Goal: Information Seeking & Learning: Compare options

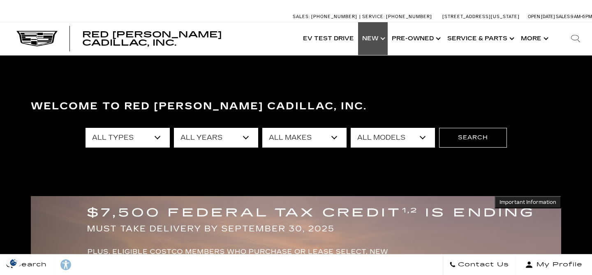
click at [367, 36] on link "Show New" at bounding box center [373, 38] width 30 height 33
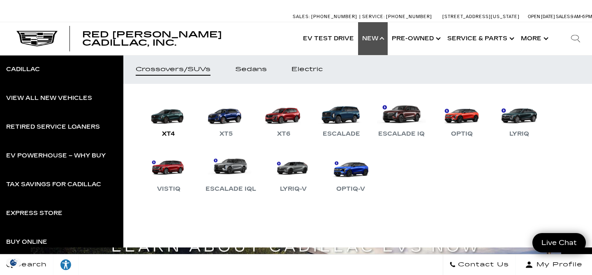
click at [174, 120] on link "XT4" at bounding box center [168, 117] width 49 height 43
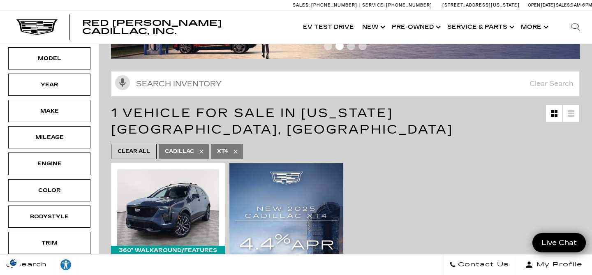
scroll to position [30, 0]
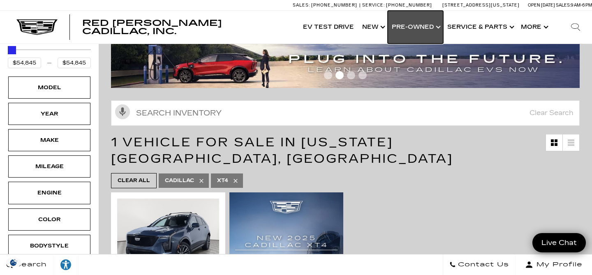
click at [404, 30] on link "Show Pre-Owned" at bounding box center [416, 27] width 56 height 33
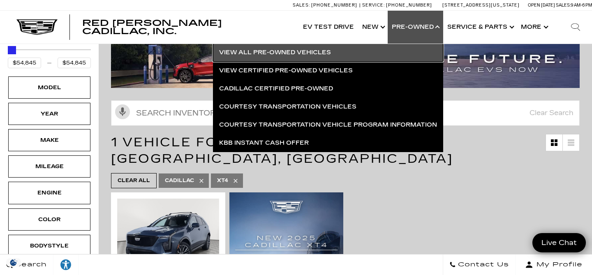
click at [343, 57] on link "View All Pre-Owned Vehicles" at bounding box center [328, 53] width 230 height 18
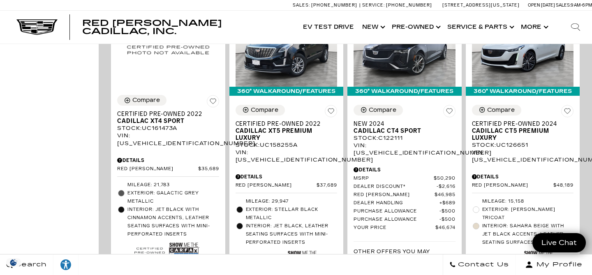
scroll to position [546, 0]
